Goal: Book appointment/travel/reservation

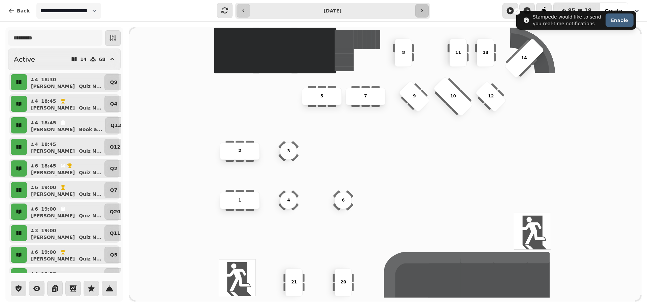
click at [423, 12] on icon "button" at bounding box center [422, 10] width 5 height 5
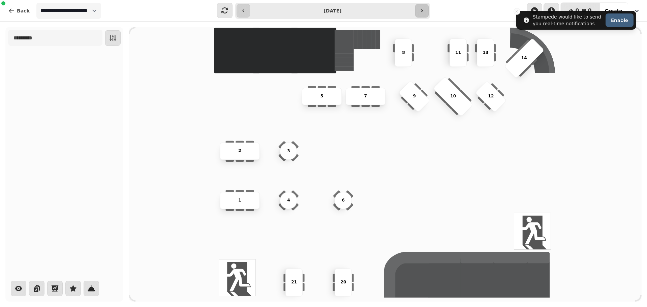
click at [423, 12] on icon "button" at bounding box center [422, 10] width 5 height 5
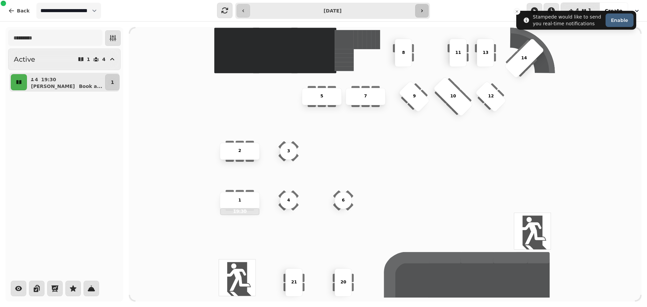
click at [423, 12] on icon "button" at bounding box center [422, 10] width 5 height 5
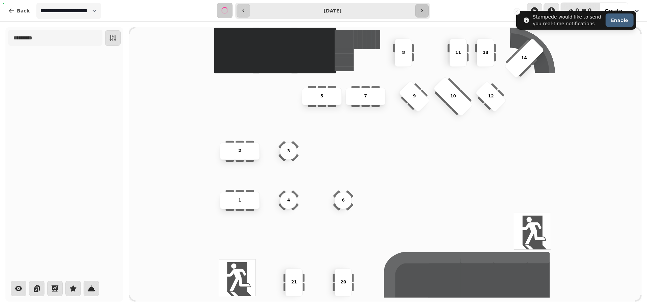
click at [423, 12] on icon "button" at bounding box center [422, 10] width 5 height 5
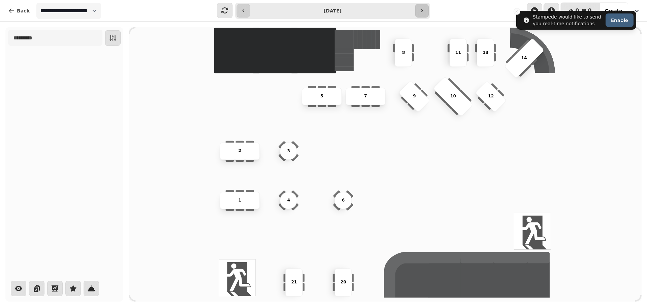
click at [423, 12] on icon "button" at bounding box center [422, 10] width 5 height 5
type input "**********"
